Goal: Navigation & Orientation: Find specific page/section

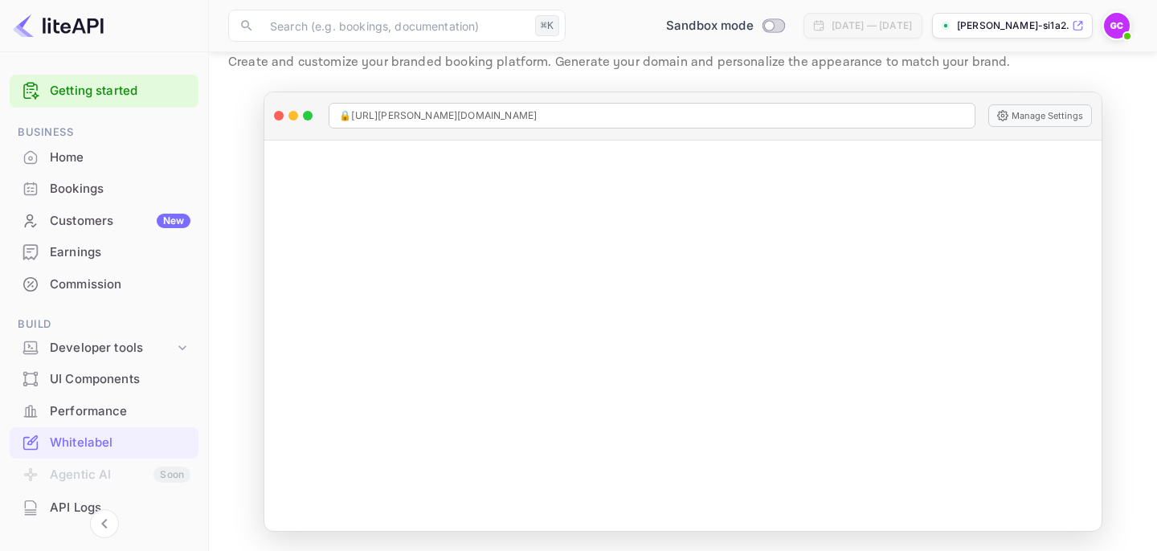
scroll to position [223, 0]
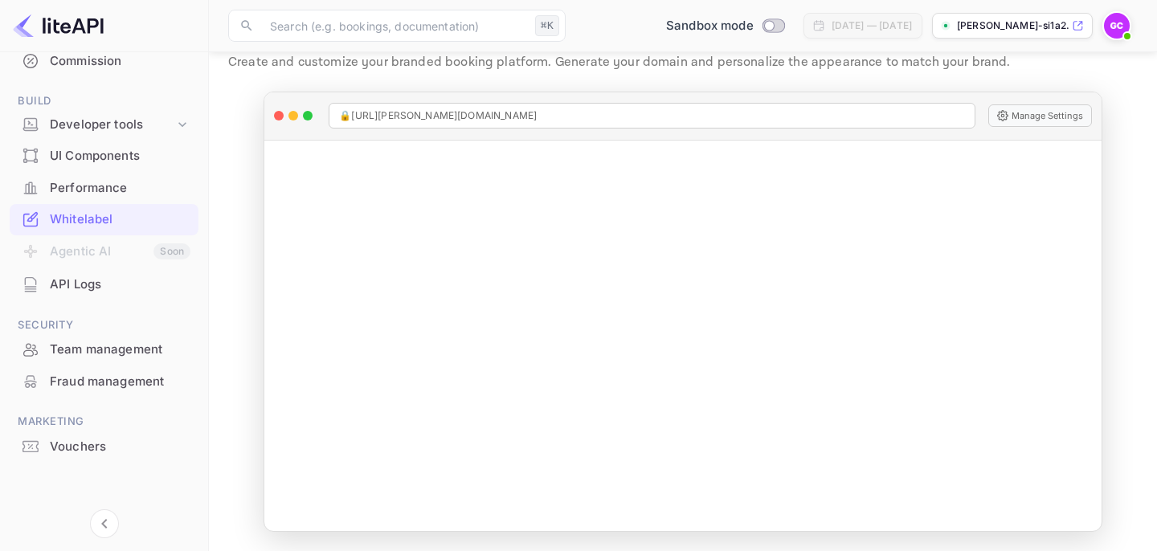
click at [72, 27] on img at bounding box center [58, 26] width 91 height 26
click at [63, 122] on div "Developer tools" at bounding box center [112, 125] width 125 height 18
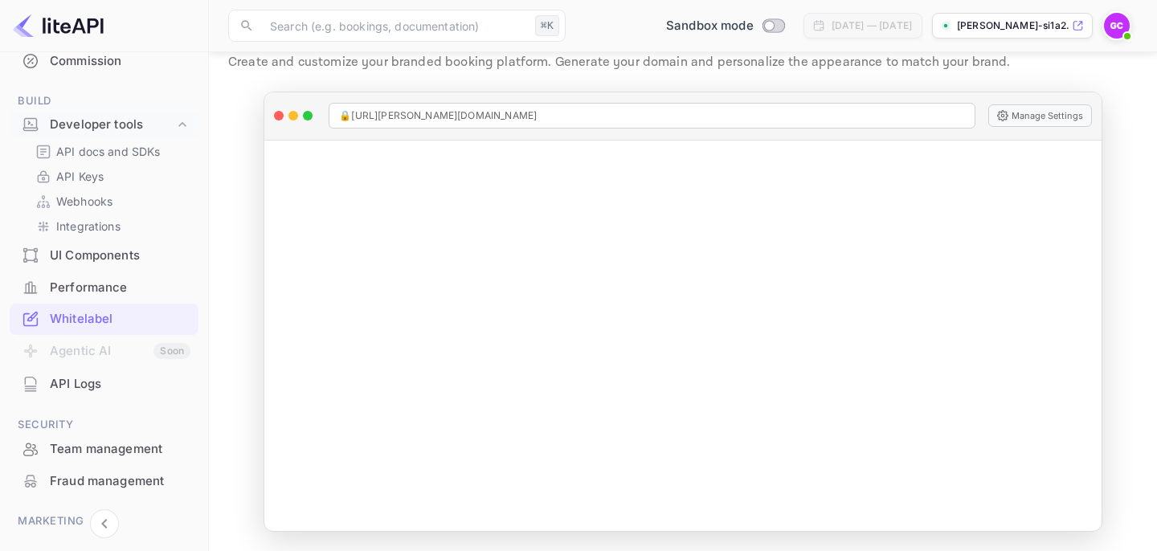
click at [78, 387] on div "API Logs" at bounding box center [120, 384] width 141 height 18
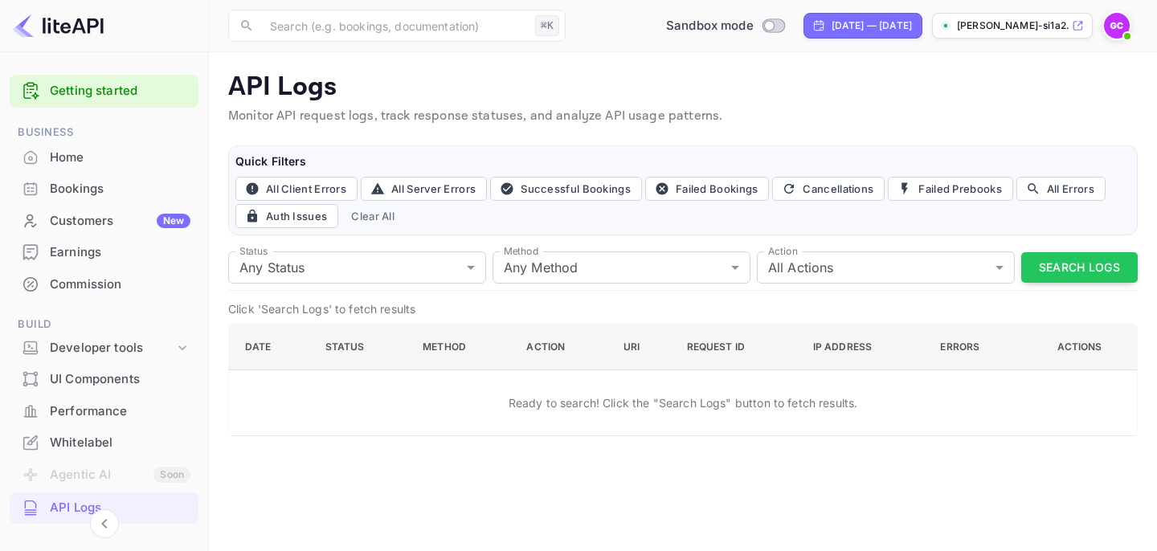
click at [68, 158] on div "Home" at bounding box center [120, 158] width 141 height 18
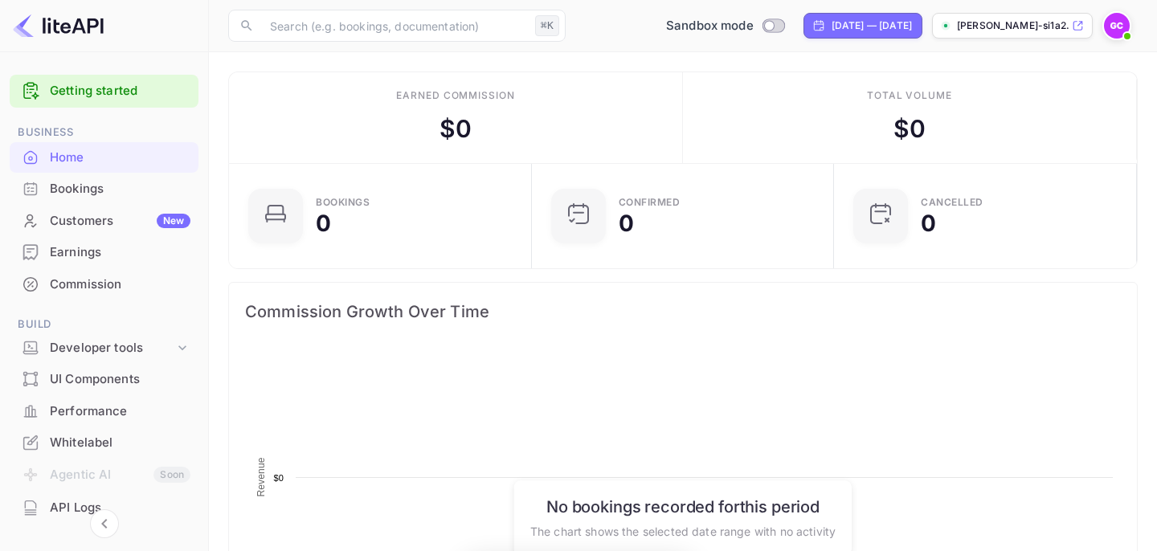
scroll to position [261, 293]
click at [80, 193] on div "Bookings" at bounding box center [120, 189] width 141 height 18
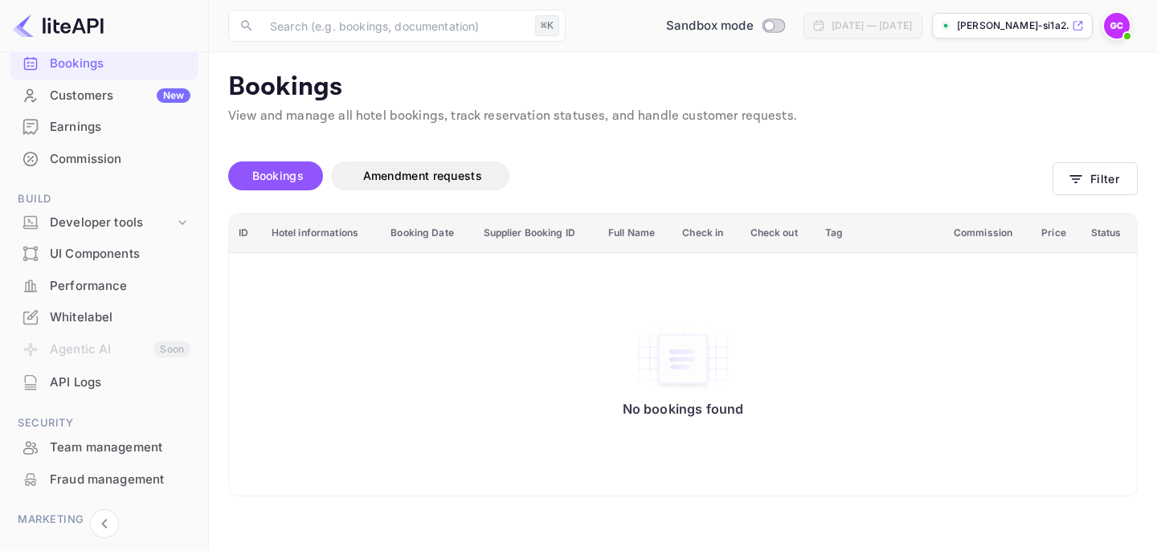
scroll to position [223, 0]
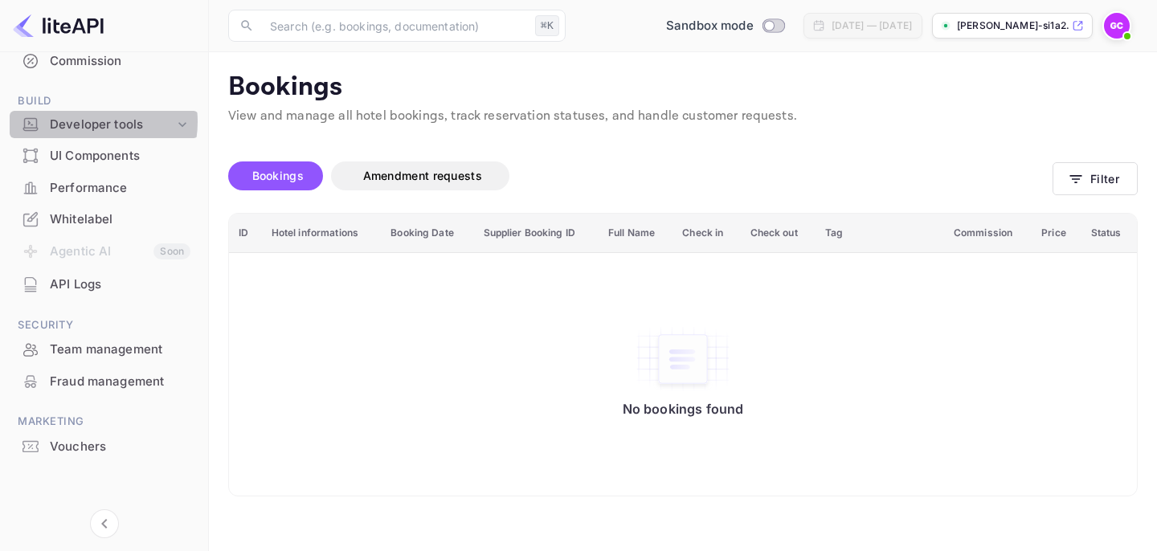
click at [87, 122] on div "Developer tools" at bounding box center [112, 125] width 125 height 18
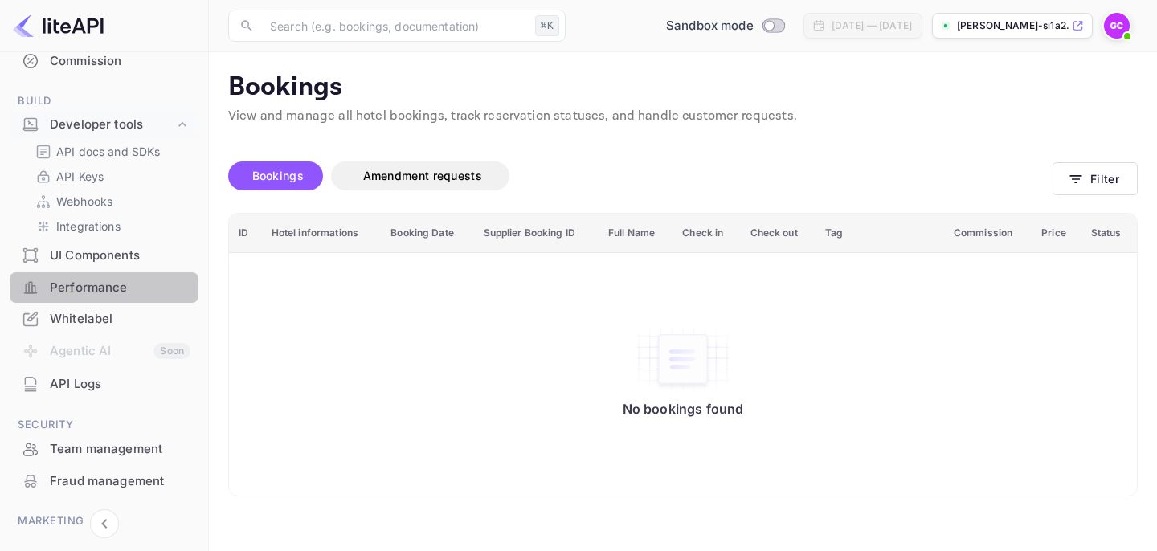
click at [124, 288] on div "Performance" at bounding box center [120, 288] width 141 height 18
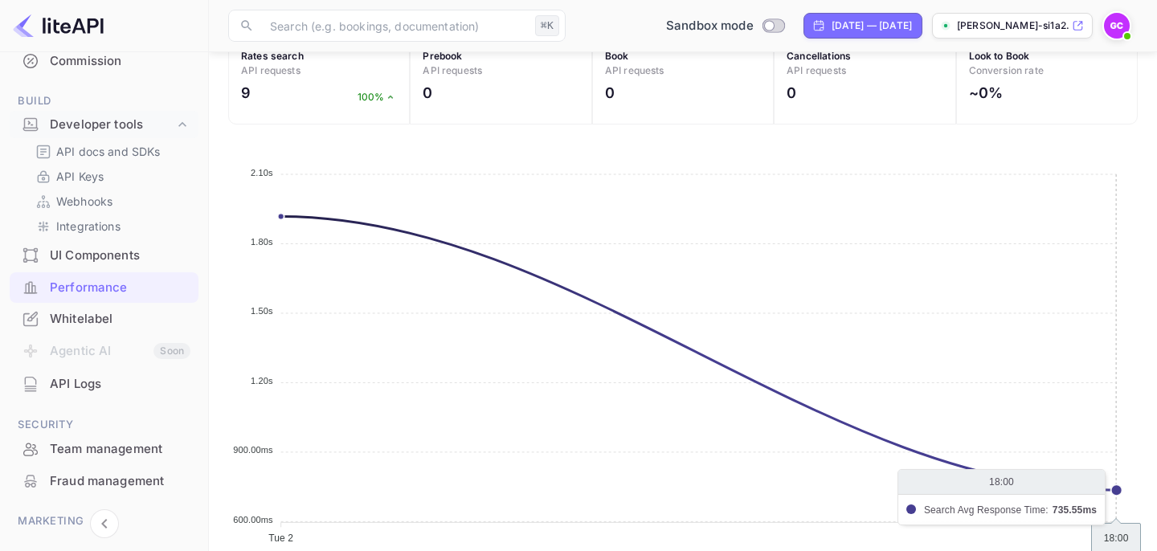
scroll to position [702, 0]
